Goal: Transaction & Acquisition: Purchase product/service

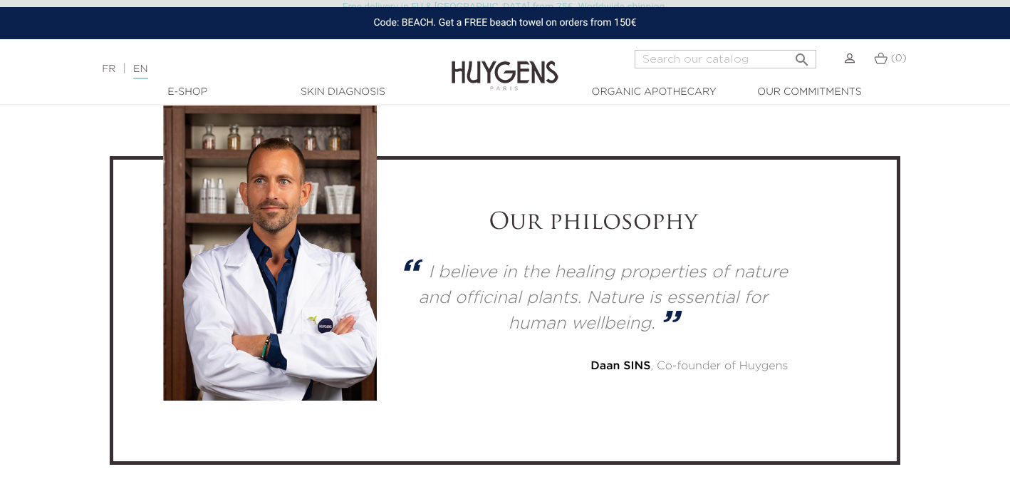
scroll to position [3754, 0]
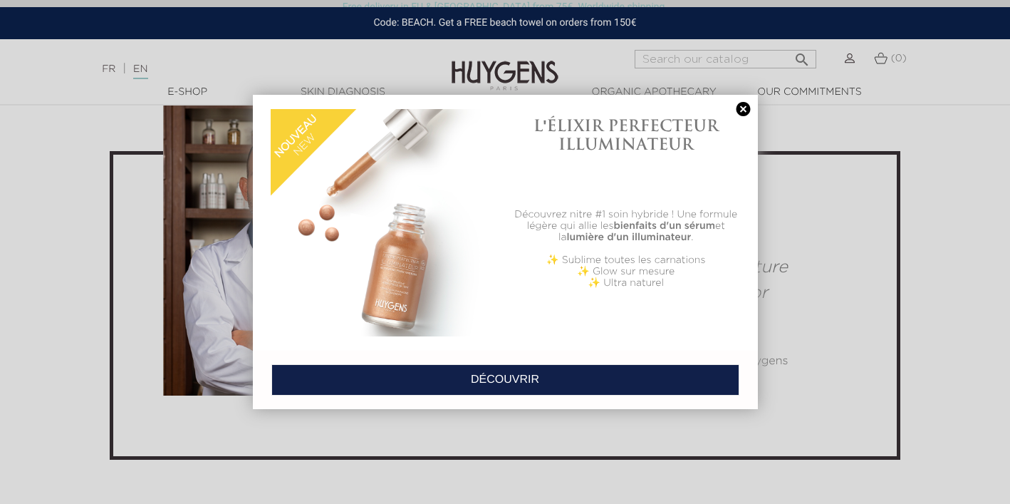
click at [743, 109] on link at bounding box center [744, 109] width 20 height 15
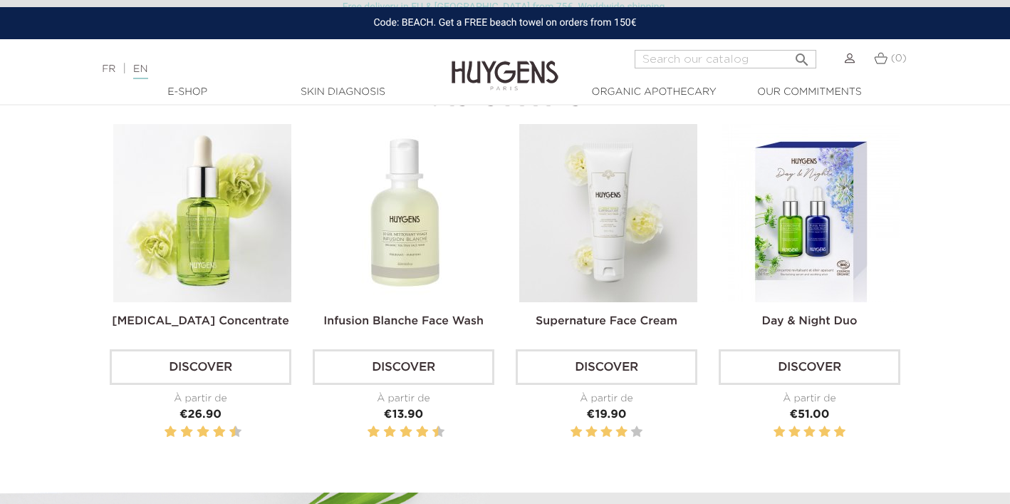
scroll to position [499, 0]
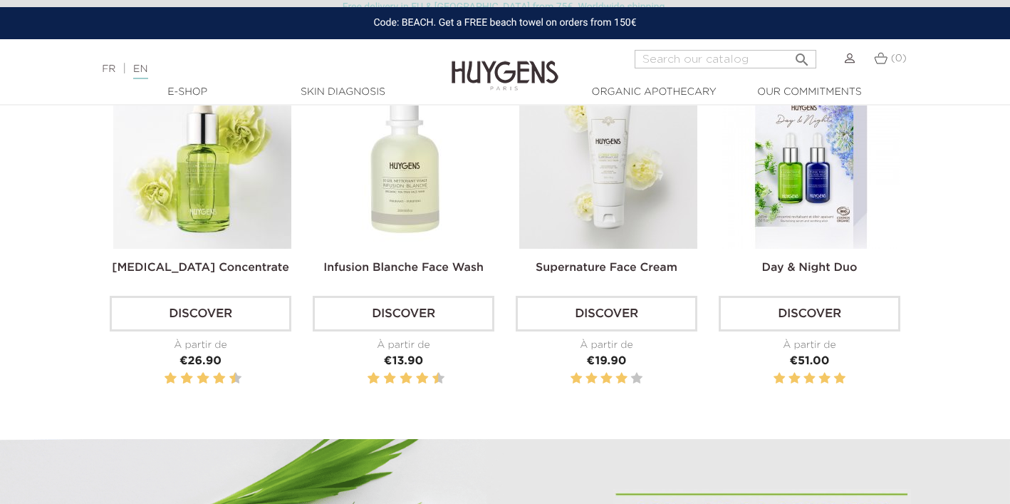
click at [234, 316] on link "Discover" at bounding box center [201, 314] width 182 height 36
